Goal: Find specific page/section: Find specific page/section

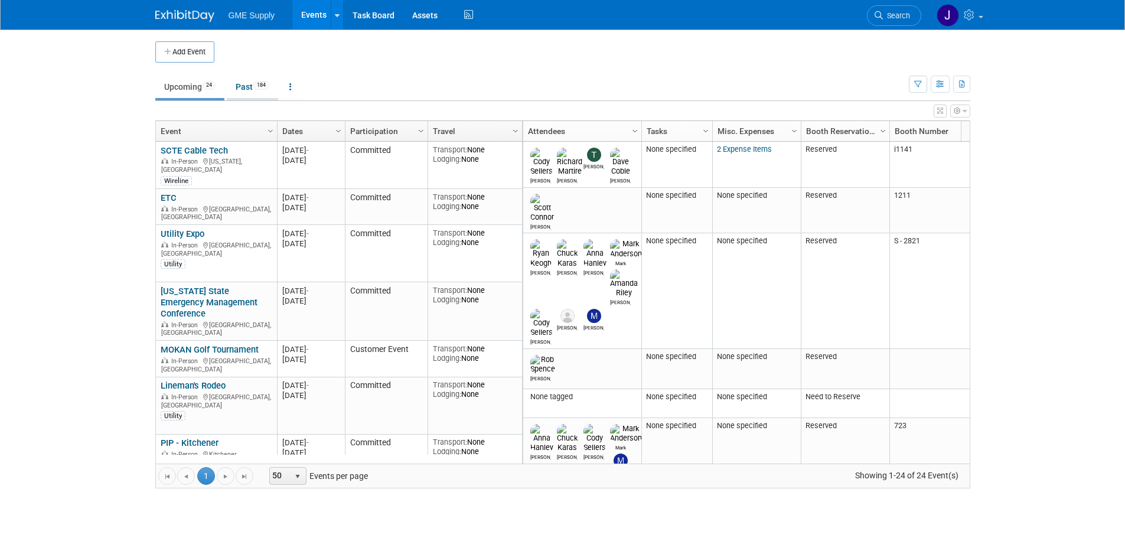
click at [247, 90] on link "Past 184" at bounding box center [252, 87] width 51 height 22
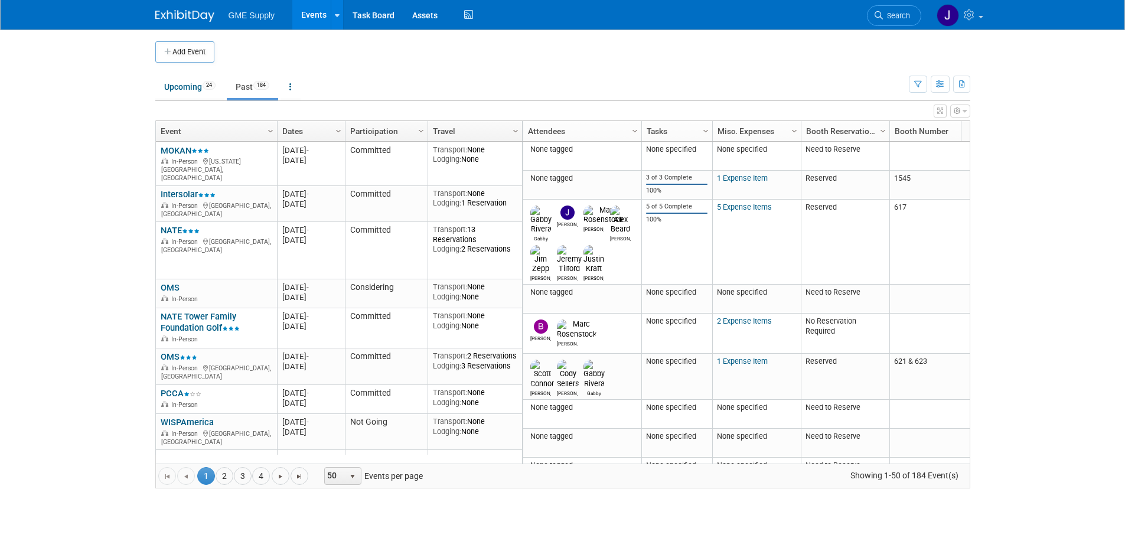
click at [313, 130] on link "Dates" at bounding box center [309, 131] width 55 height 20
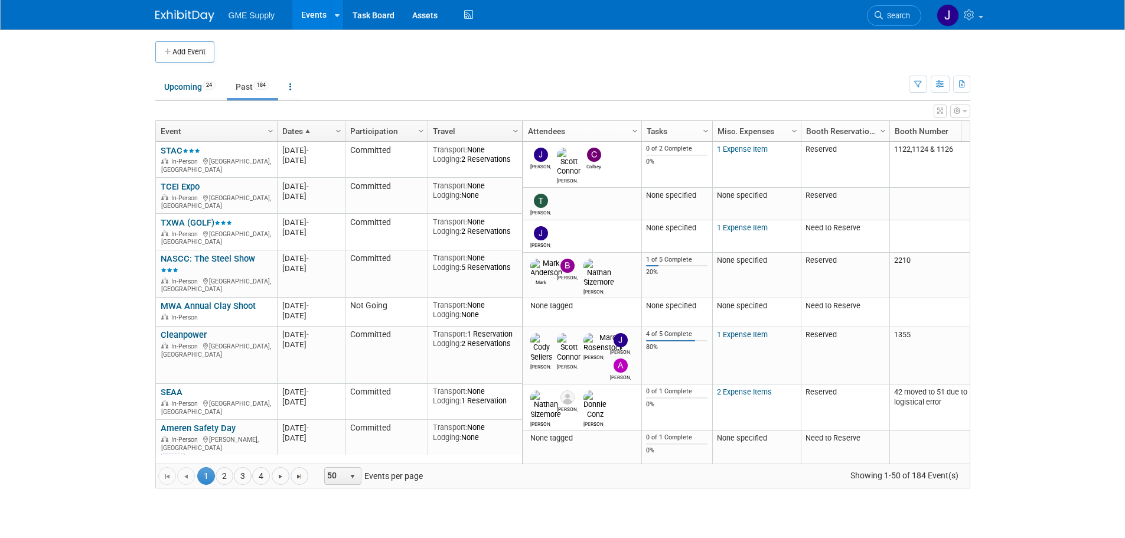
click at [313, 130] on span at bounding box center [307, 130] width 9 height 9
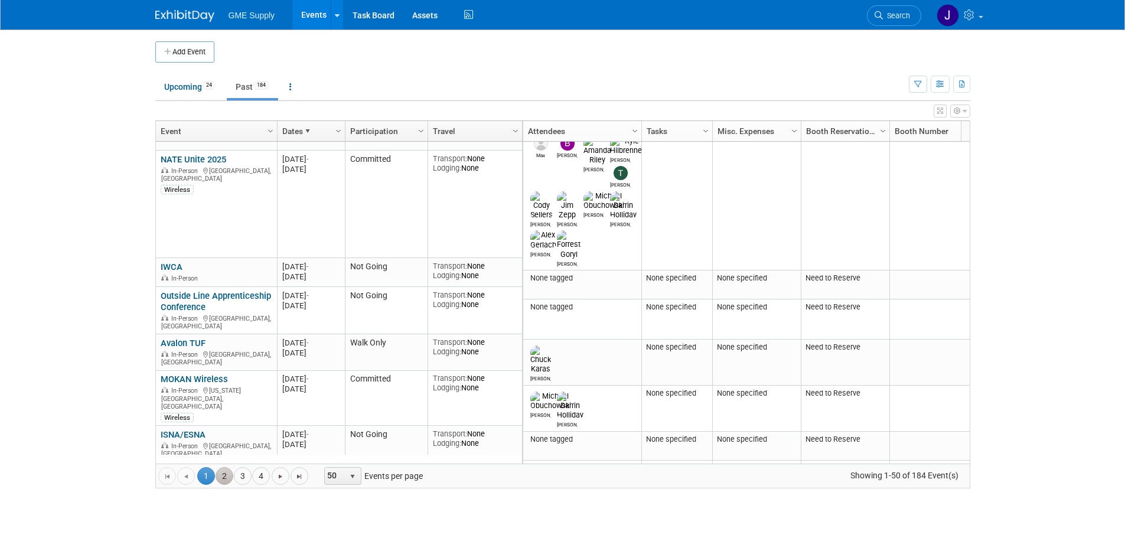
click at [221, 479] on link "2" at bounding box center [225, 476] width 18 height 18
